Goal: Obtain resource: Obtain resource

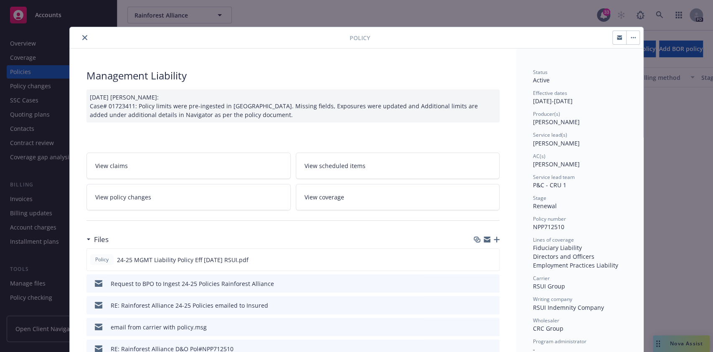
scroll to position [570, 0]
click at [81, 33] on button "close" at bounding box center [85, 38] width 10 height 10
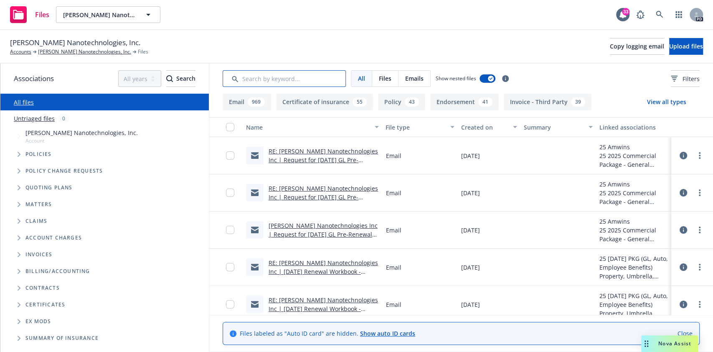
click at [286, 78] on input "Search by keyword..." at bounding box center [284, 78] width 123 height 17
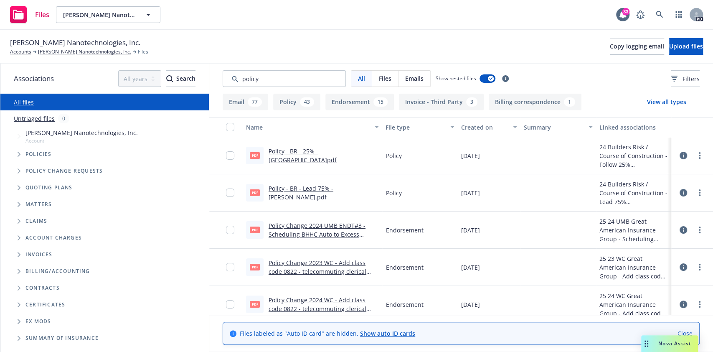
click at [397, 127] on div "File type" at bounding box center [414, 127] width 59 height 9
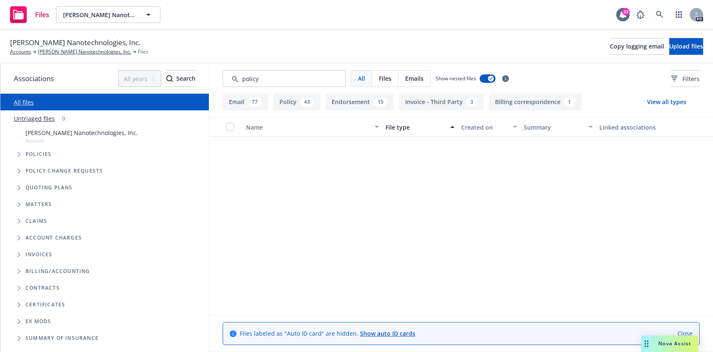
scroll to position [2456, 0]
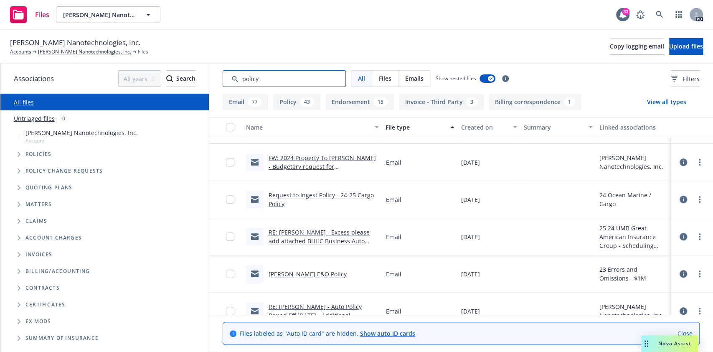
click at [240, 75] on input "Search by keyword..." at bounding box center [284, 78] width 123 height 17
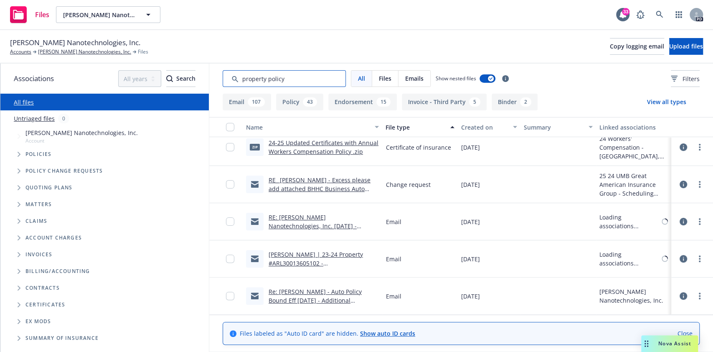
scroll to position [157, 0]
click at [329, 78] on input "Search by keyword..." at bounding box center [284, 78] width 123 height 17
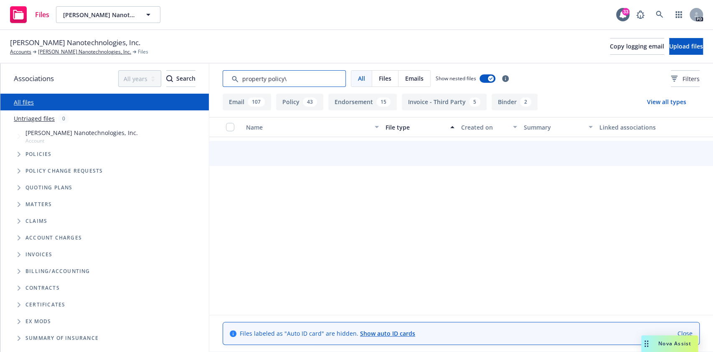
type input "property policy"
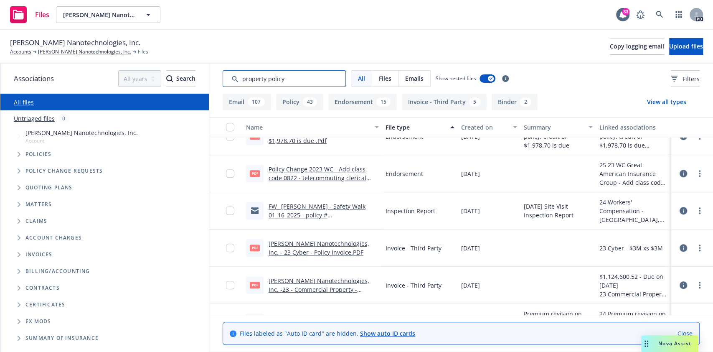
scroll to position [4679, 0]
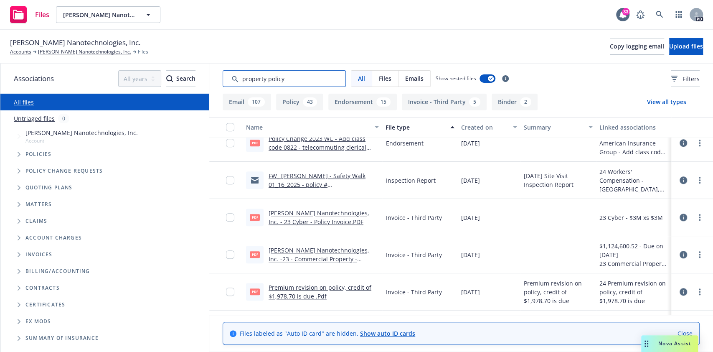
click at [312, 77] on input "Search by keyword..." at bounding box center [284, 78] width 123 height 17
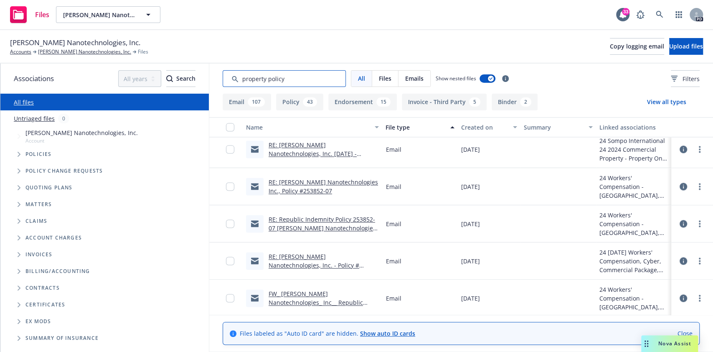
scroll to position [2954, 0]
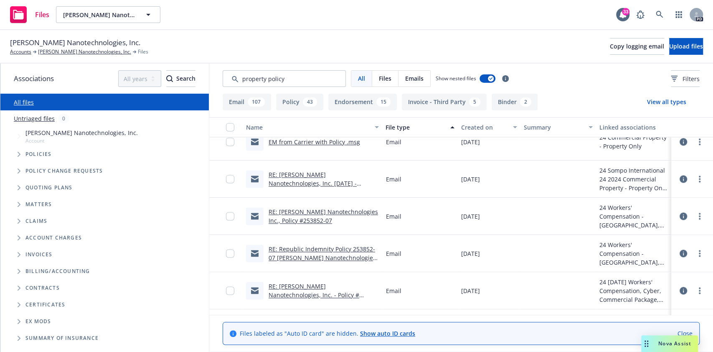
click at [326, 174] on link "RE: Sila Nanotechnologies, Inc. 11-1-24 - Property QUOTE" at bounding box center [312, 182] width 88 height 25
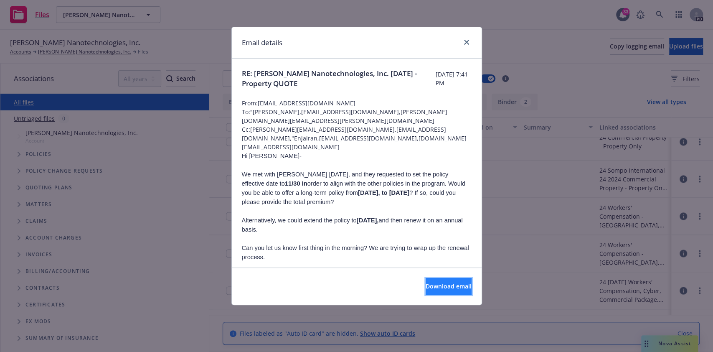
click at [425, 278] on button "Download email" at bounding box center [448, 286] width 46 height 17
click at [428, 281] on button "Download email" at bounding box center [448, 286] width 46 height 17
click at [460, 40] on div at bounding box center [464, 42] width 13 height 11
click at [462, 41] on link "close" at bounding box center [466, 42] width 10 height 10
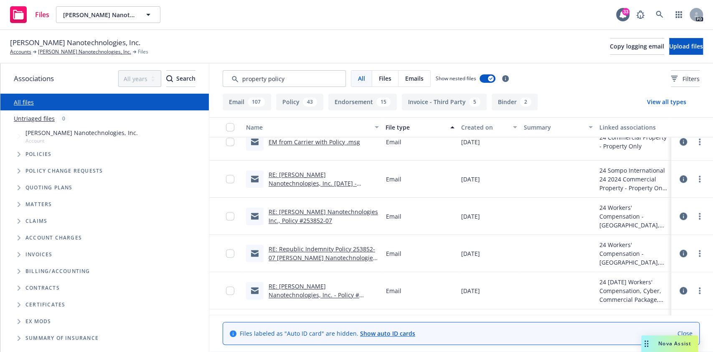
click at [41, 154] on span "Policies" at bounding box center [38, 154] width 26 height 5
click at [27, 154] on span "Policies" at bounding box center [38, 154] width 26 height 5
click at [78, 51] on link "[PERSON_NAME] Nanotechnologies, Inc." at bounding box center [84, 52] width 93 height 8
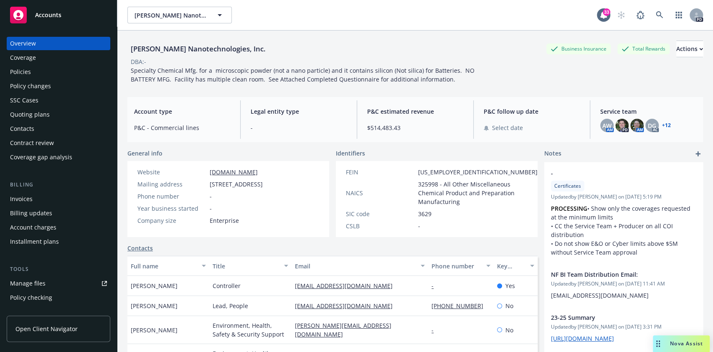
click at [47, 70] on div "Policies" at bounding box center [58, 71] width 97 height 13
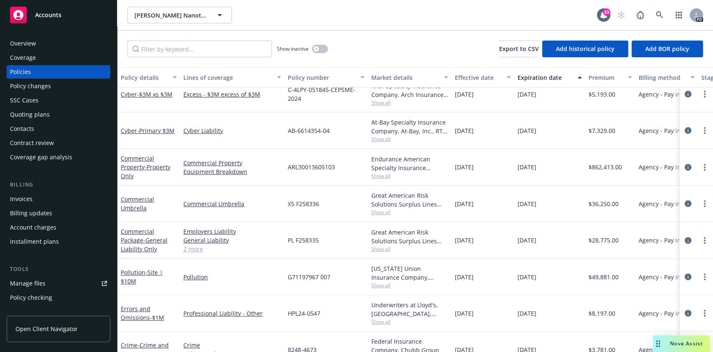
scroll to position [205, 0]
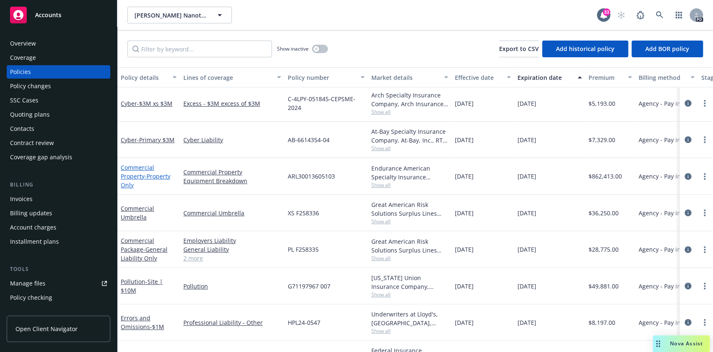
click at [144, 170] on link "Commercial Property - Property Only" at bounding box center [146, 175] width 50 height 25
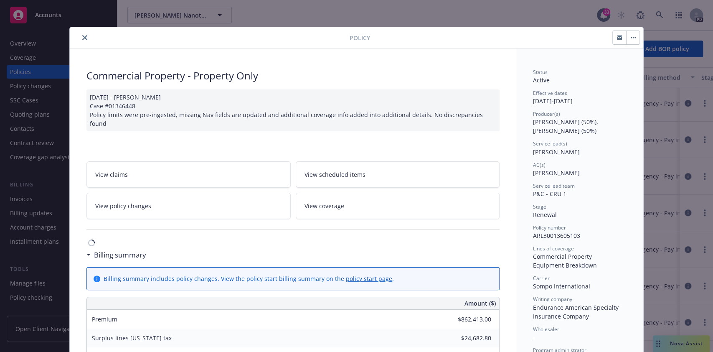
click at [91, 249] on div "Billing summary" at bounding box center [119, 254] width 56 height 11
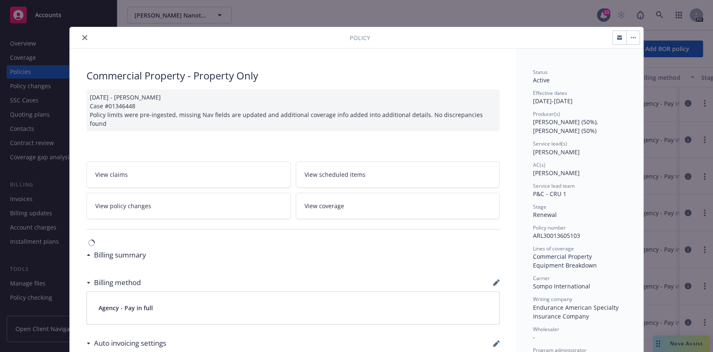
click at [91, 249] on div "Billing summary" at bounding box center [119, 254] width 56 height 11
click at [208, 229] on div at bounding box center [292, 229] width 413 height 20
click at [237, 200] on link "View policy changes" at bounding box center [188, 205] width 204 height 26
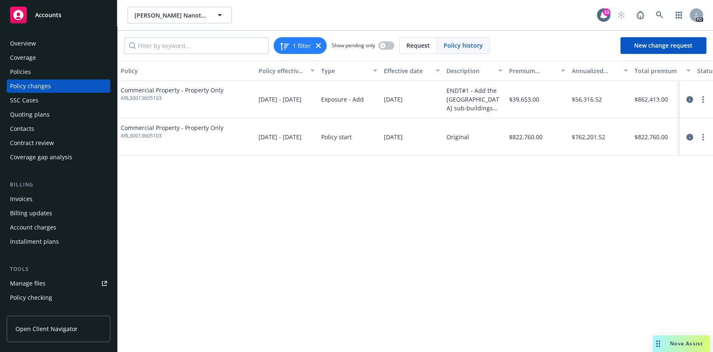
click at [195, 122] on div "Commercial Property - Property Only ARL30013605103" at bounding box center [186, 137] width 138 height 38
click at [189, 128] on span "Commercial Property - Property Only" at bounding box center [172, 127] width 103 height 9
click at [142, 137] on span "ARL30013605103" at bounding box center [172, 136] width 103 height 8
click at [699, 132] on div at bounding box center [696, 137] width 27 height 10
click at [705, 137] on link "more" at bounding box center [703, 137] width 10 height 10
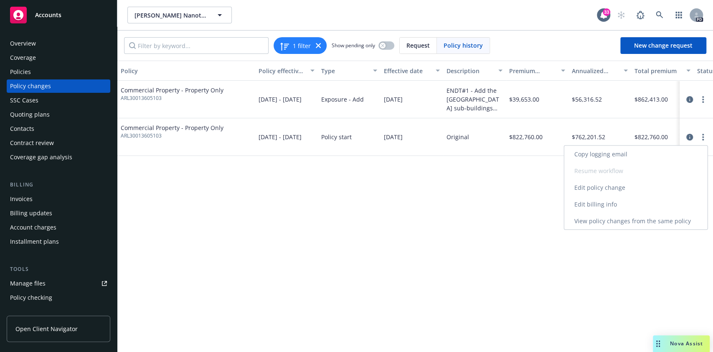
click at [645, 222] on link "View policy changes from the same policy" at bounding box center [635, 221] width 143 height 17
click at [66, 87] on div "Policy changes" at bounding box center [58, 85] width 97 height 13
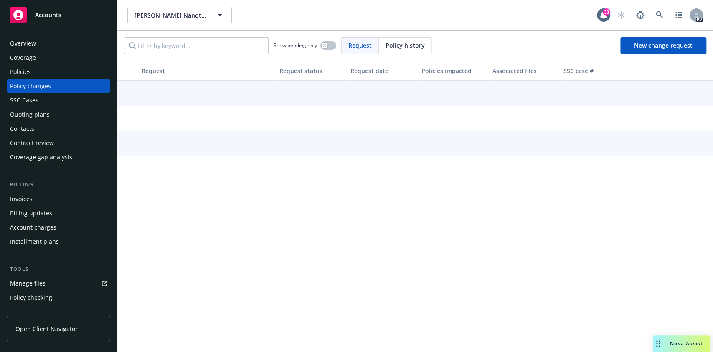
click at [35, 73] on div "Policies" at bounding box center [58, 71] width 97 height 13
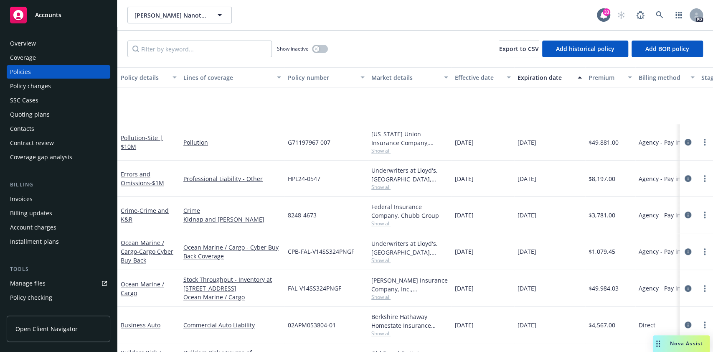
scroll to position [434, 0]
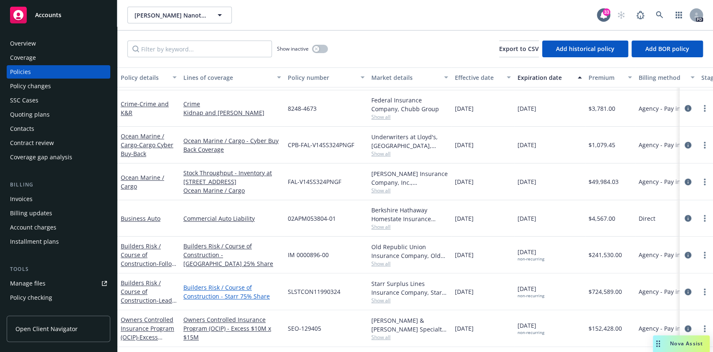
click at [269, 296] on link "Builders Risk / Course of Construction - Starr 75% Share" at bounding box center [232, 292] width 98 height 18
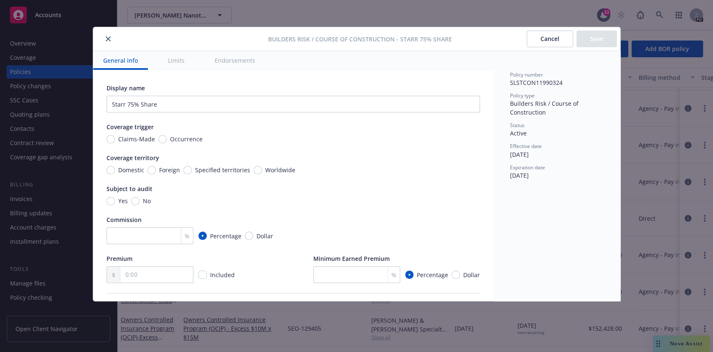
click at [100, 35] on div at bounding box center [182, 39] width 172 height 10
click at [103, 37] on button "close" at bounding box center [108, 39] width 10 height 10
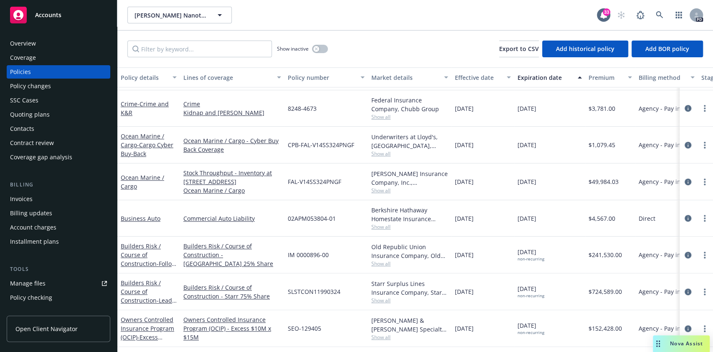
click at [28, 300] on div "Policy checking" at bounding box center [31, 297] width 42 height 13
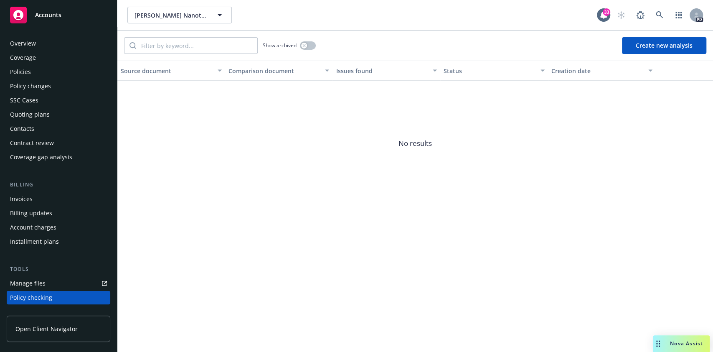
scroll to position [108, 0]
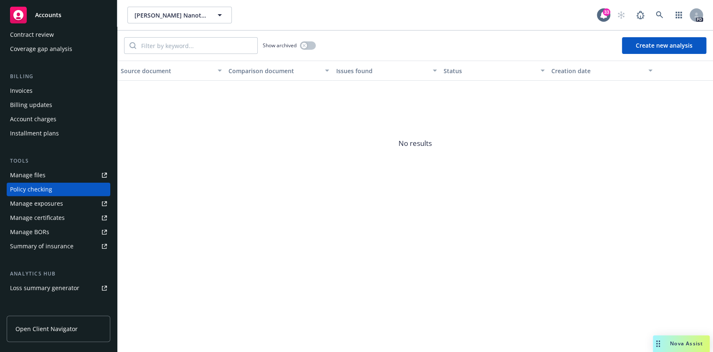
click at [41, 190] on div "Policy checking" at bounding box center [31, 188] width 42 height 13
click at [43, 174] on div "Manage files" at bounding box center [27, 174] width 35 height 13
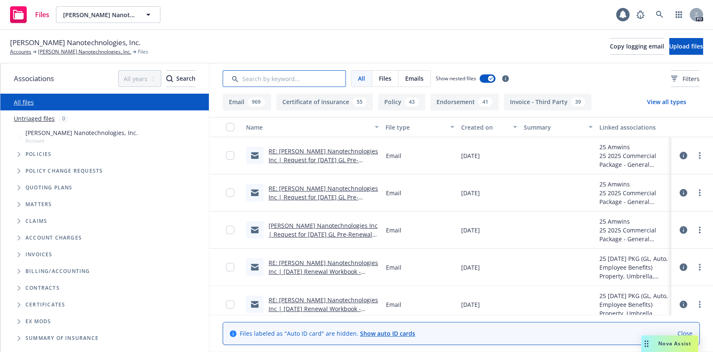
click at [271, 78] on input "Search by keyword..." at bounding box center [284, 78] width 123 height 17
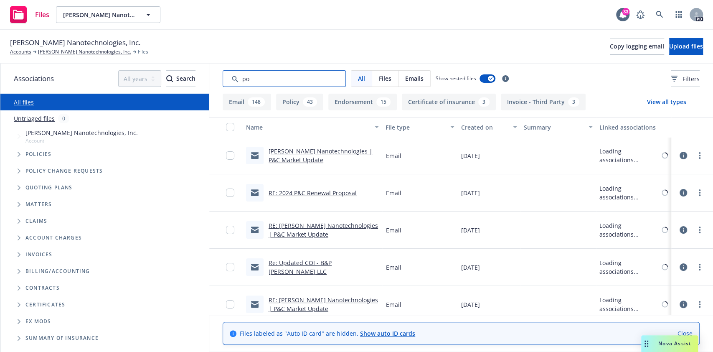
type input "p"
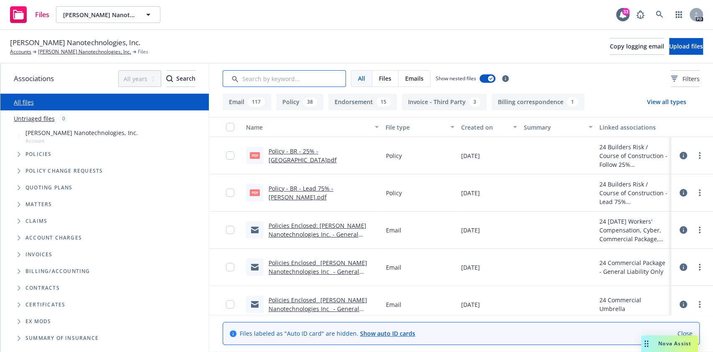
type input "e"
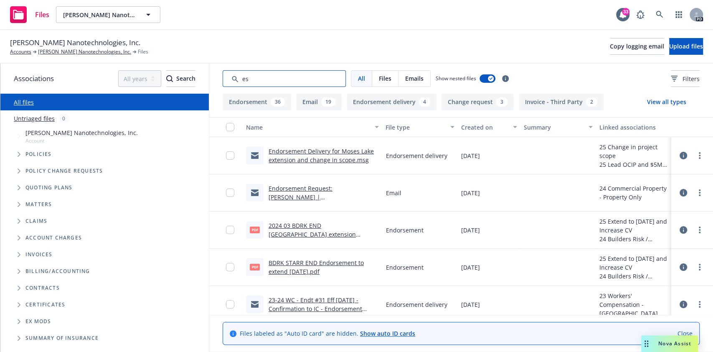
type input "e"
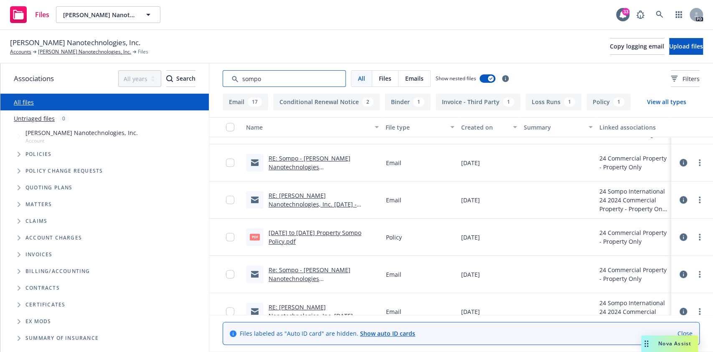
scroll to position [334, 0]
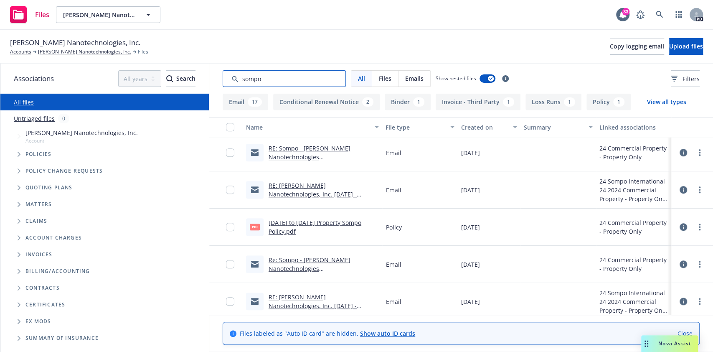
type input "sompo"
click at [357, 221] on link "11-1-24 to 11-30-25 Property Sompo Policy.pdf" at bounding box center [314, 226] width 93 height 17
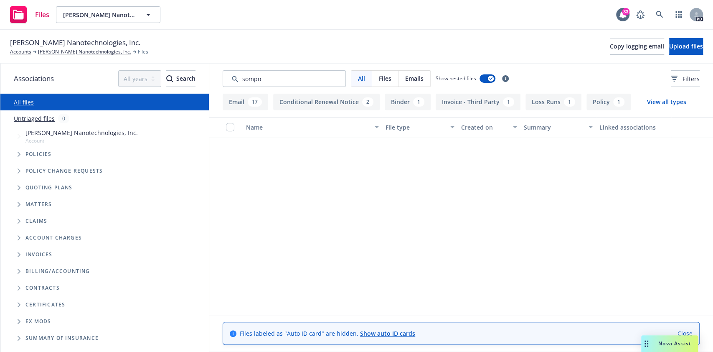
scroll to position [0, 0]
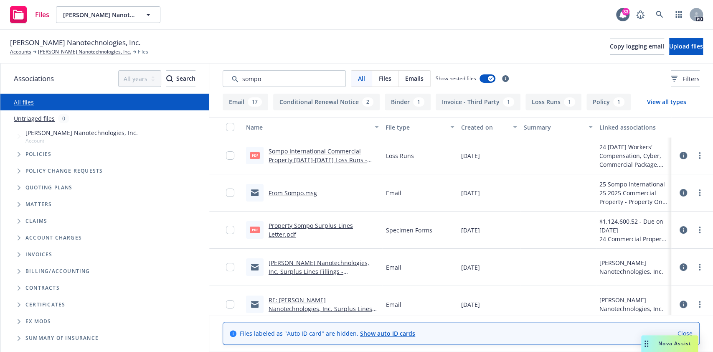
click at [382, 82] on span "Files" at bounding box center [385, 78] width 13 height 9
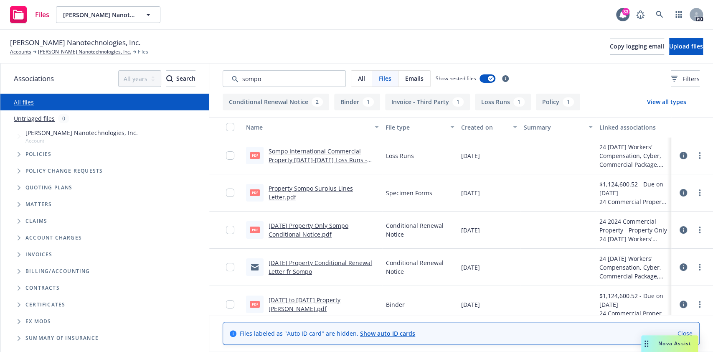
click at [659, 99] on button "View all types" at bounding box center [666, 102] width 66 height 17
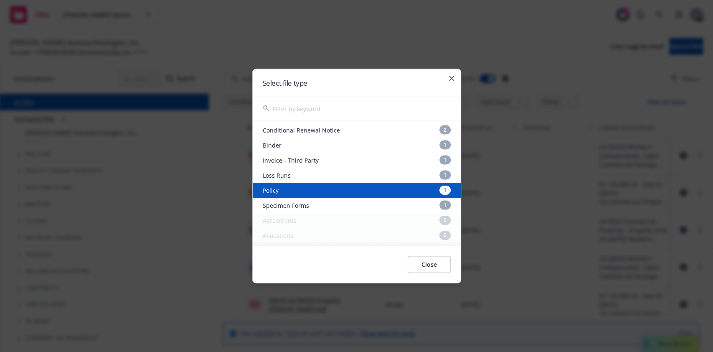
click at [453, 74] on div "Select file type" at bounding box center [357, 82] width 208 height 27
click at [445, 74] on div "Select file type" at bounding box center [357, 82] width 208 height 27
click at [448, 76] on div "Select file type" at bounding box center [357, 82] width 208 height 27
click at [453, 77] on icon "button" at bounding box center [451, 78] width 5 height 5
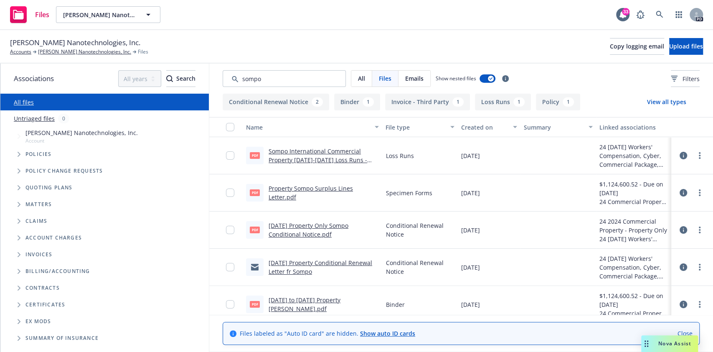
click at [114, 112] on div "Untriaged files 0" at bounding box center [104, 118] width 208 height 16
click at [58, 47] on span "[PERSON_NAME] Nanotechnologies, Inc." at bounding box center [75, 42] width 130 height 11
click at [60, 52] on link "[PERSON_NAME] Nanotechnologies, Inc." at bounding box center [84, 52] width 93 height 8
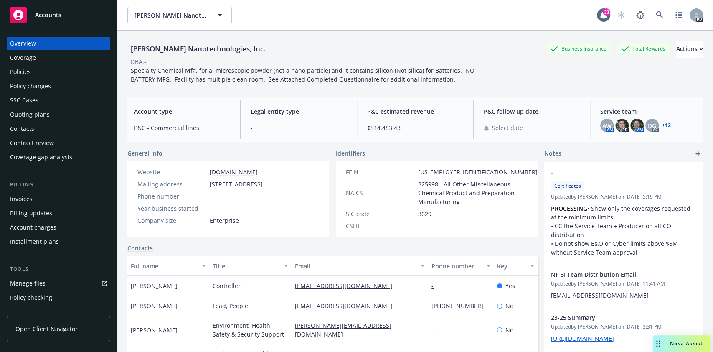
click at [30, 70] on div "Policies" at bounding box center [20, 71] width 21 height 13
